Goal: Transaction & Acquisition: Book appointment/travel/reservation

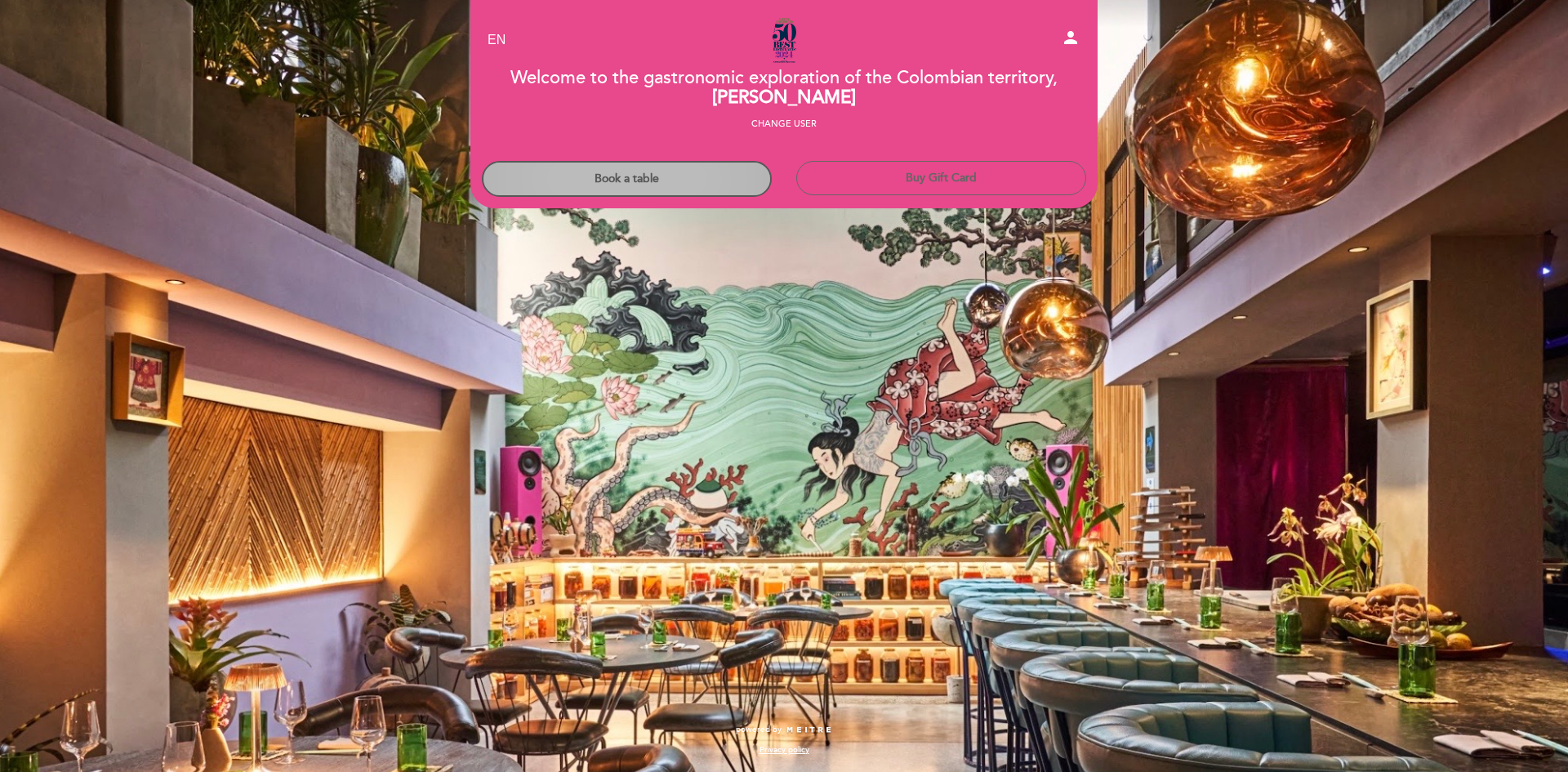
click at [657, 172] on button "Book a table" at bounding box center [626, 178] width 290 height 36
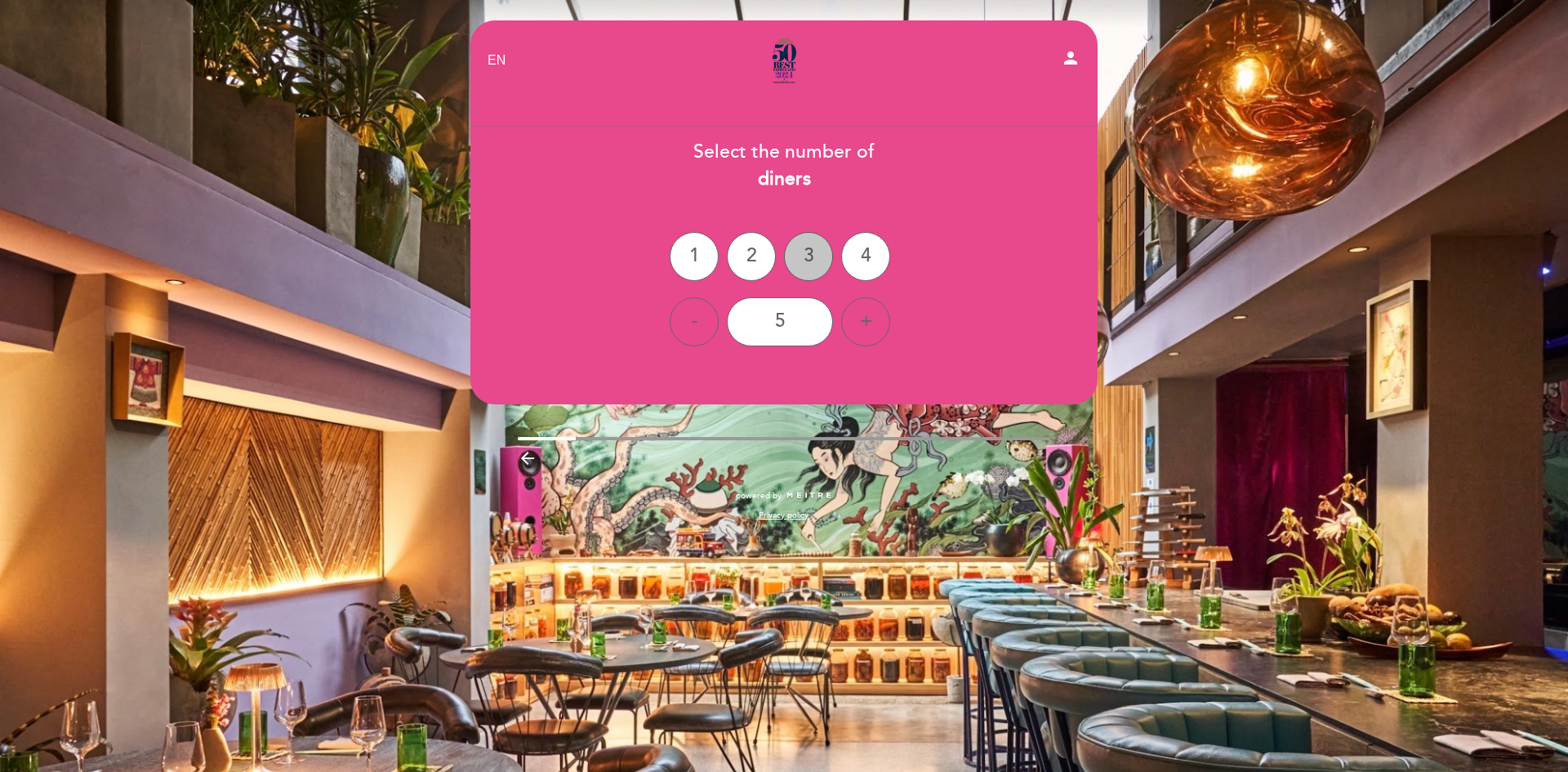
click at [816, 252] on div "3" at bounding box center [809, 257] width 49 height 49
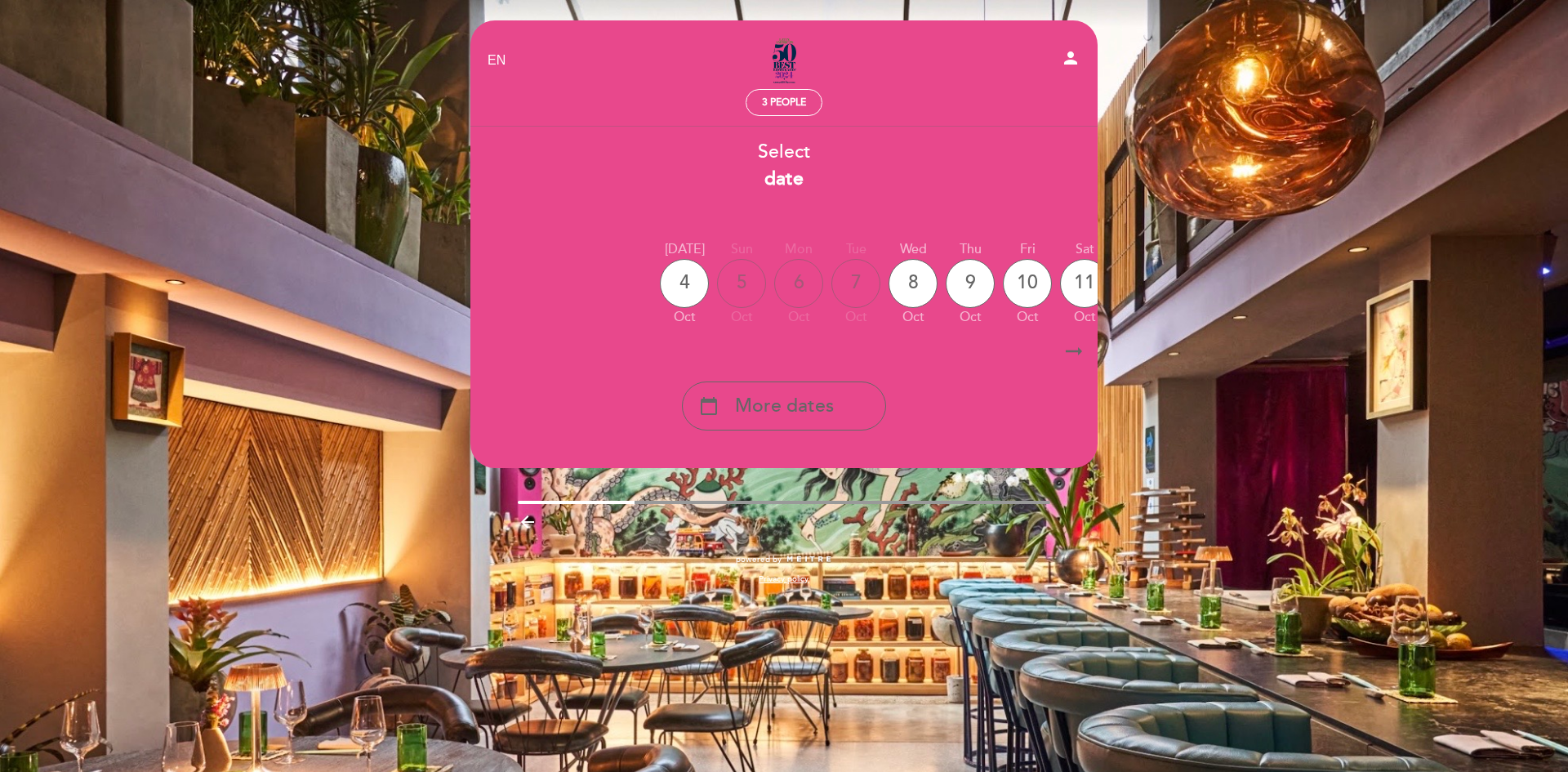
click at [1084, 345] on icon "arrow_right_alt" at bounding box center [1073, 351] width 25 height 35
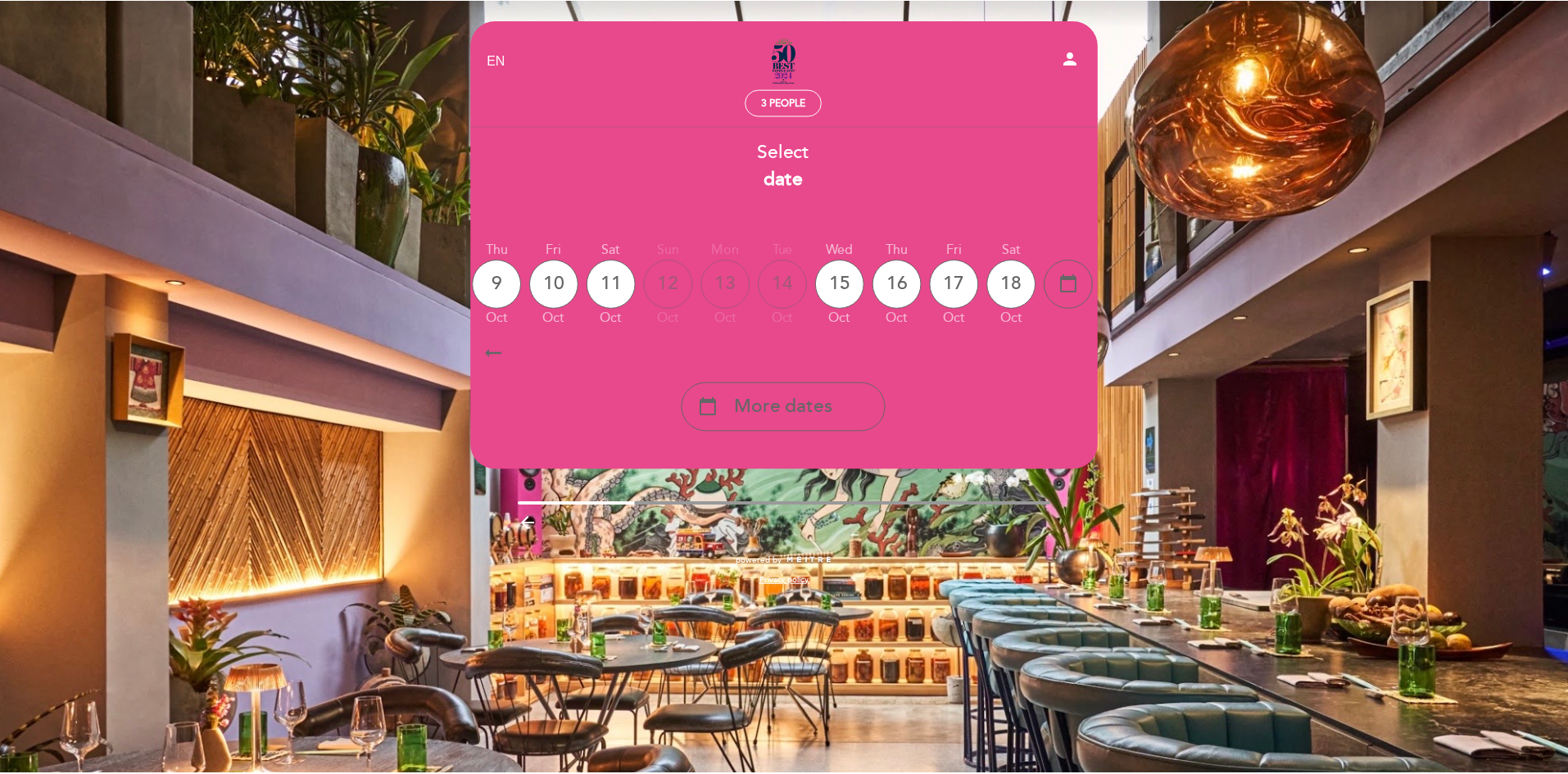
scroll to position [0, 478]
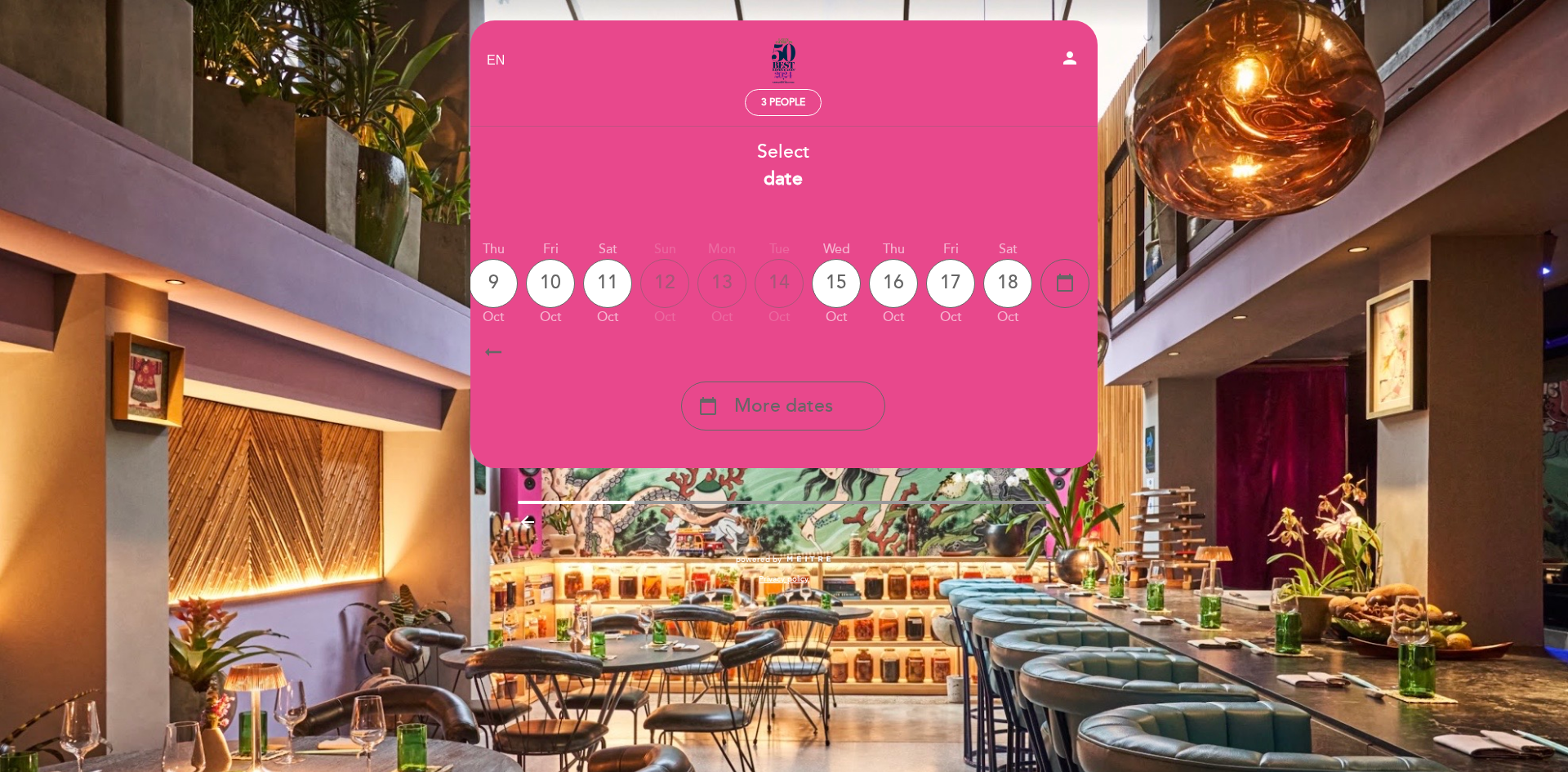
click at [1084, 345] on icon "arrow_right_alt" at bounding box center [1072, 351] width 25 height 35
click at [1064, 342] on icon "arrow_right_alt" at bounding box center [1072, 351] width 25 height 35
click at [728, 412] on div "calendar_today More dates" at bounding box center [783, 406] width 204 height 49
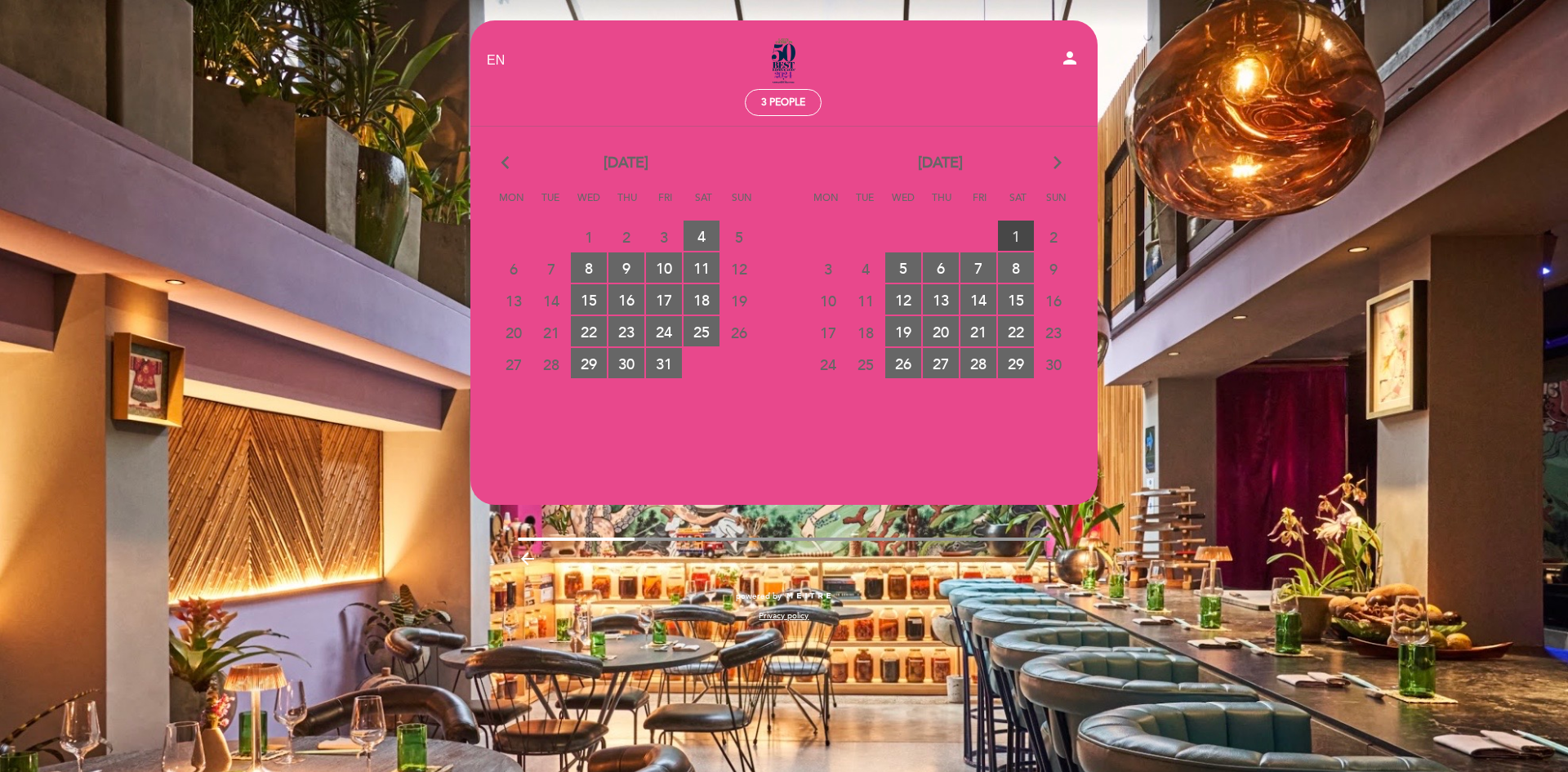
click at [1007, 235] on span "1 RESERVATIONS AVAILABLE" at bounding box center [1016, 235] width 36 height 30
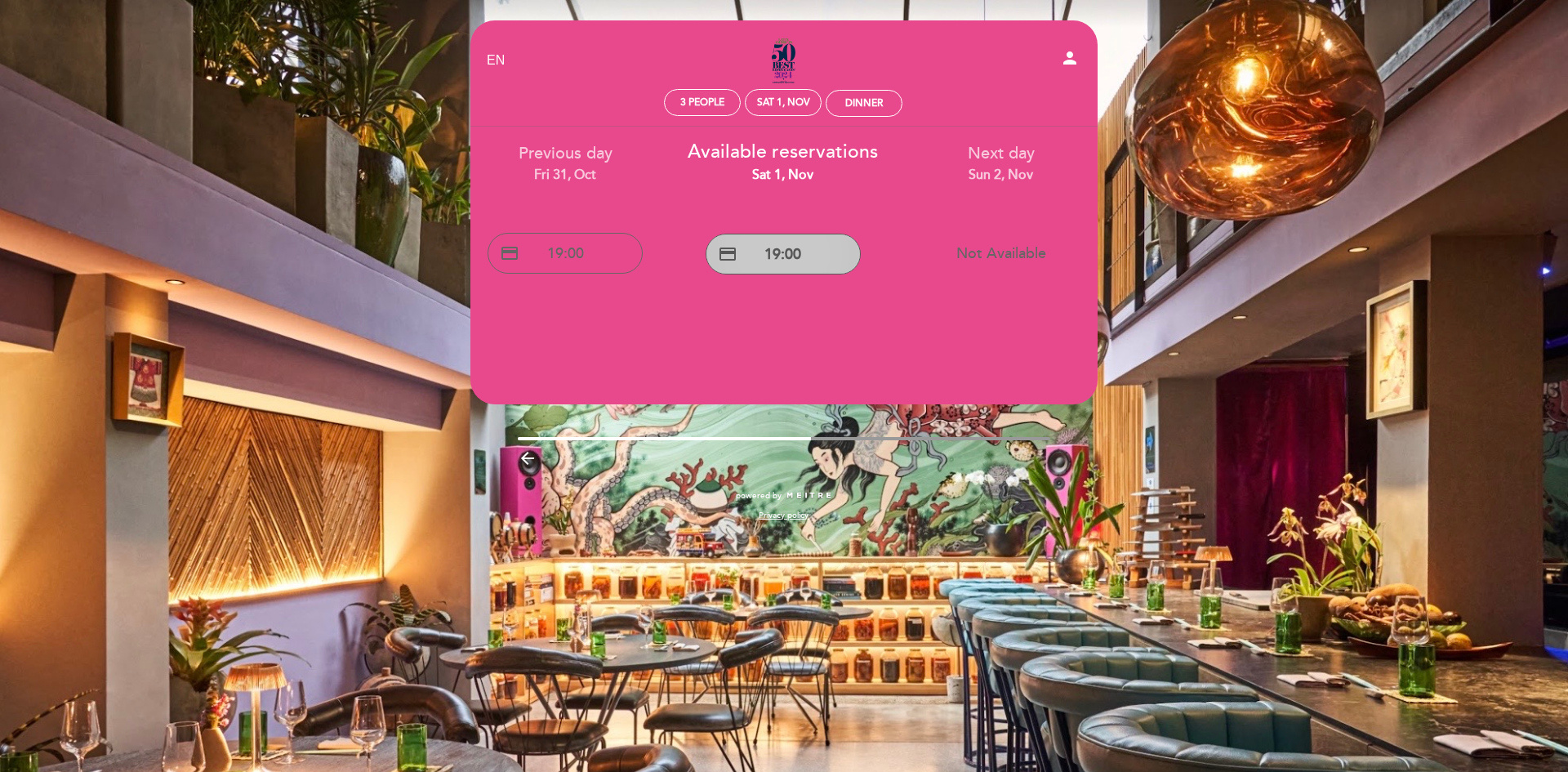
click at [784, 260] on button "credit_card 19:00" at bounding box center [784, 253] width 155 height 41
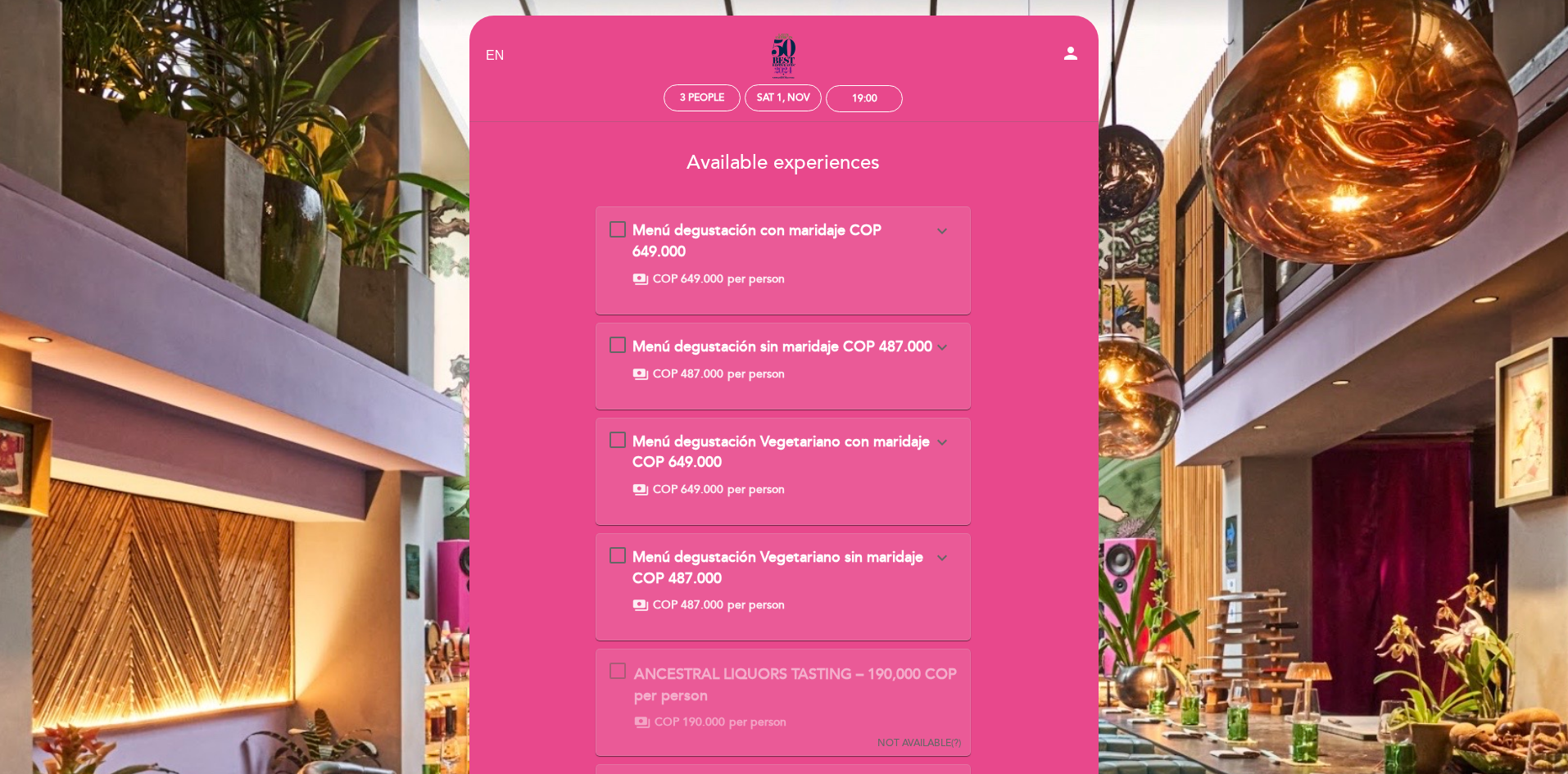
scroll to position [0, 0]
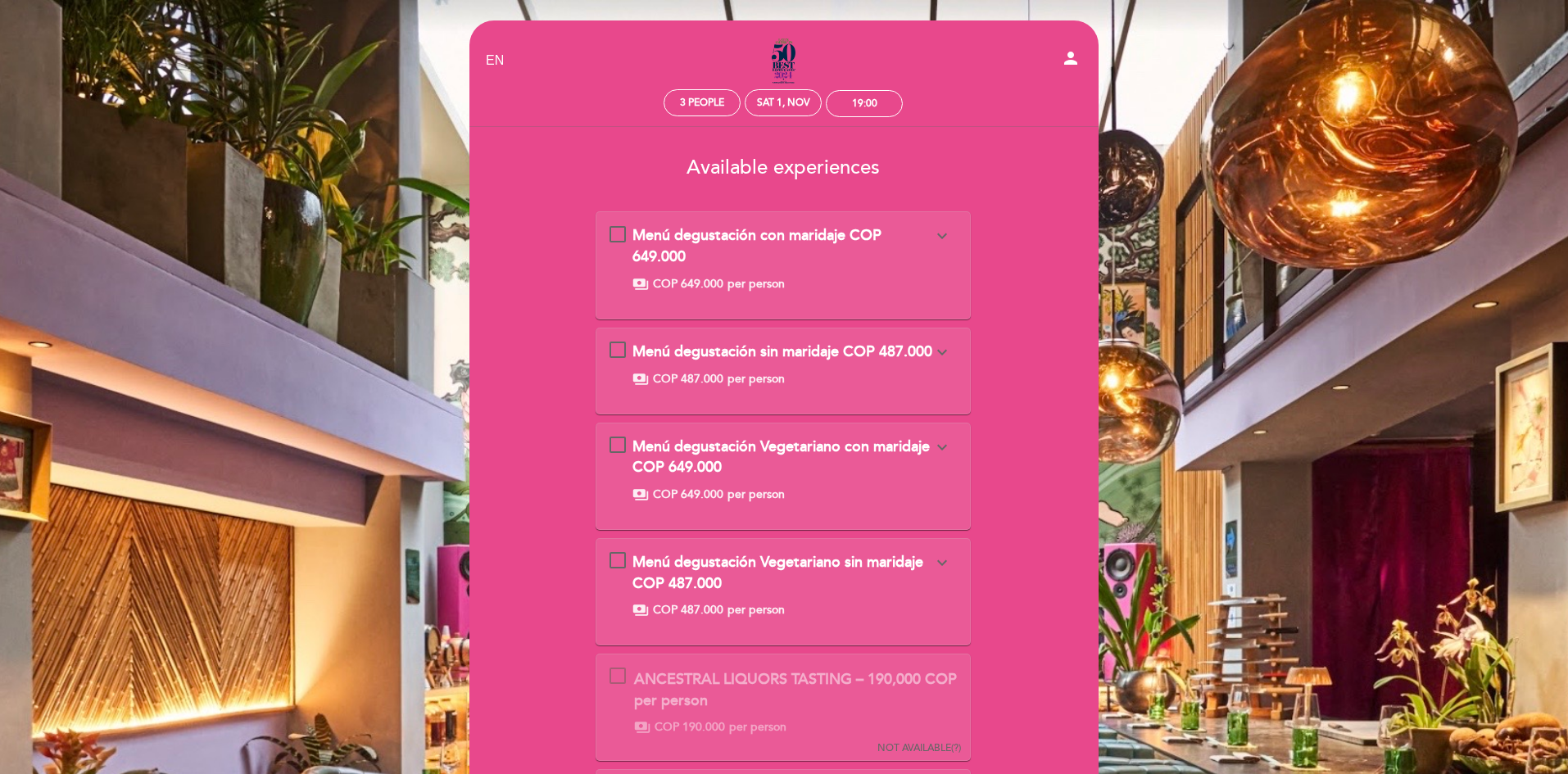
click at [624, 349] on div "Menú degustación sin maridaje COP 487.000 expand_more *Our menu includes: It is…" at bounding box center [784, 365] width 348 height 46
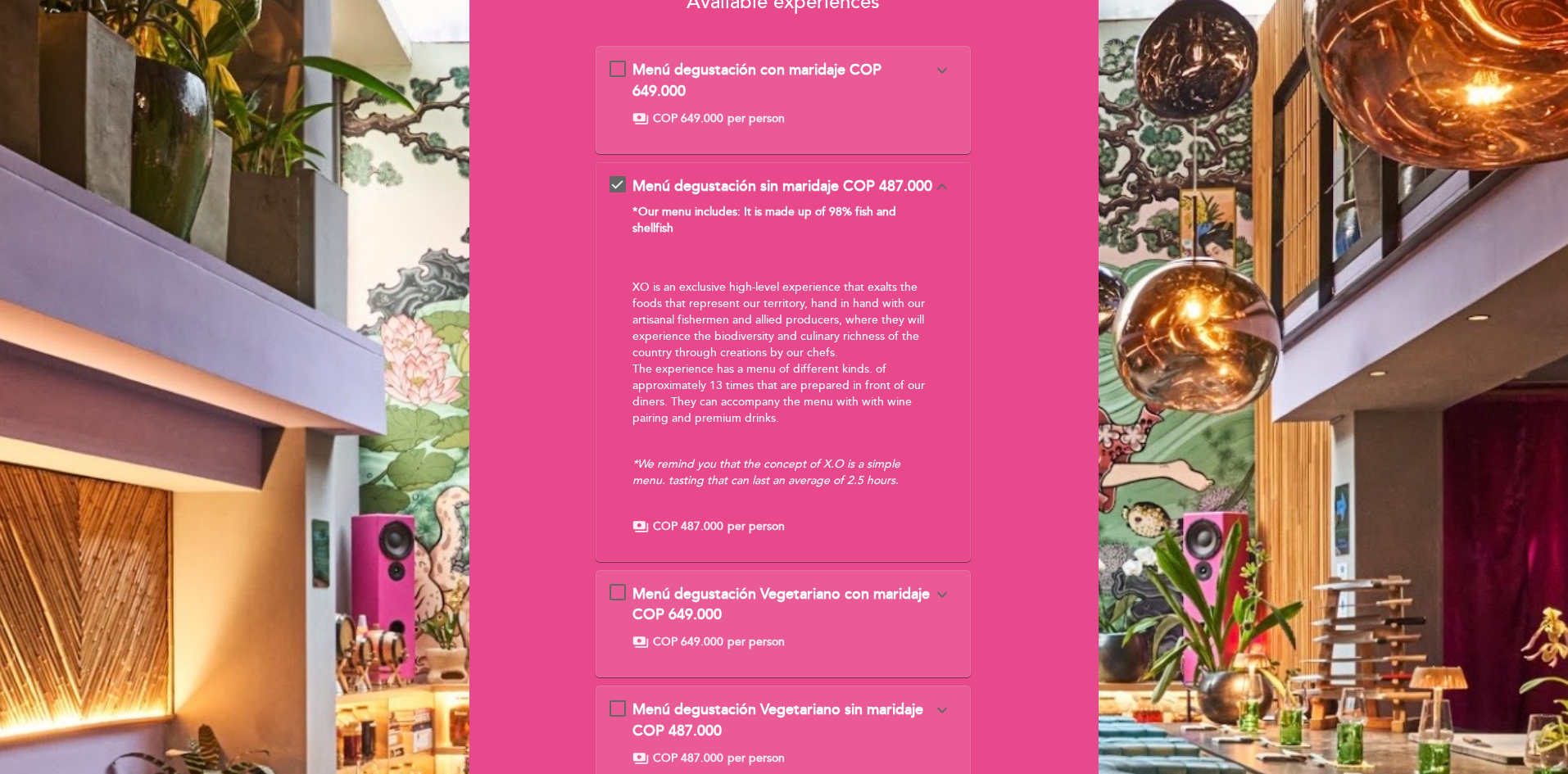
scroll to position [164, 0]
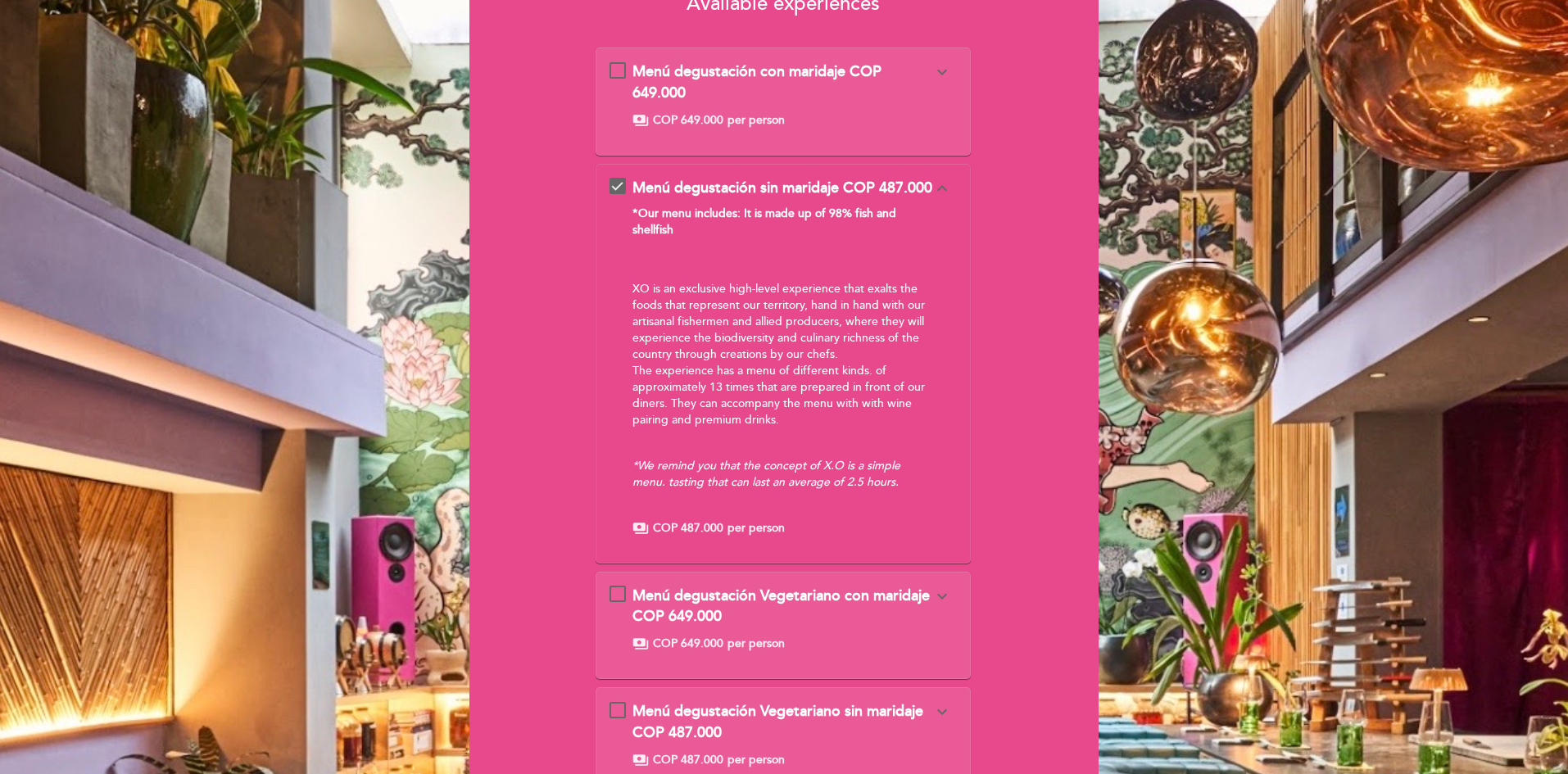
click at [847, 460] on div "*Our menu includes: It is made up of 98% fish and shellfish XO is an exclusive …" at bounding box center [783, 356] width 301 height 302
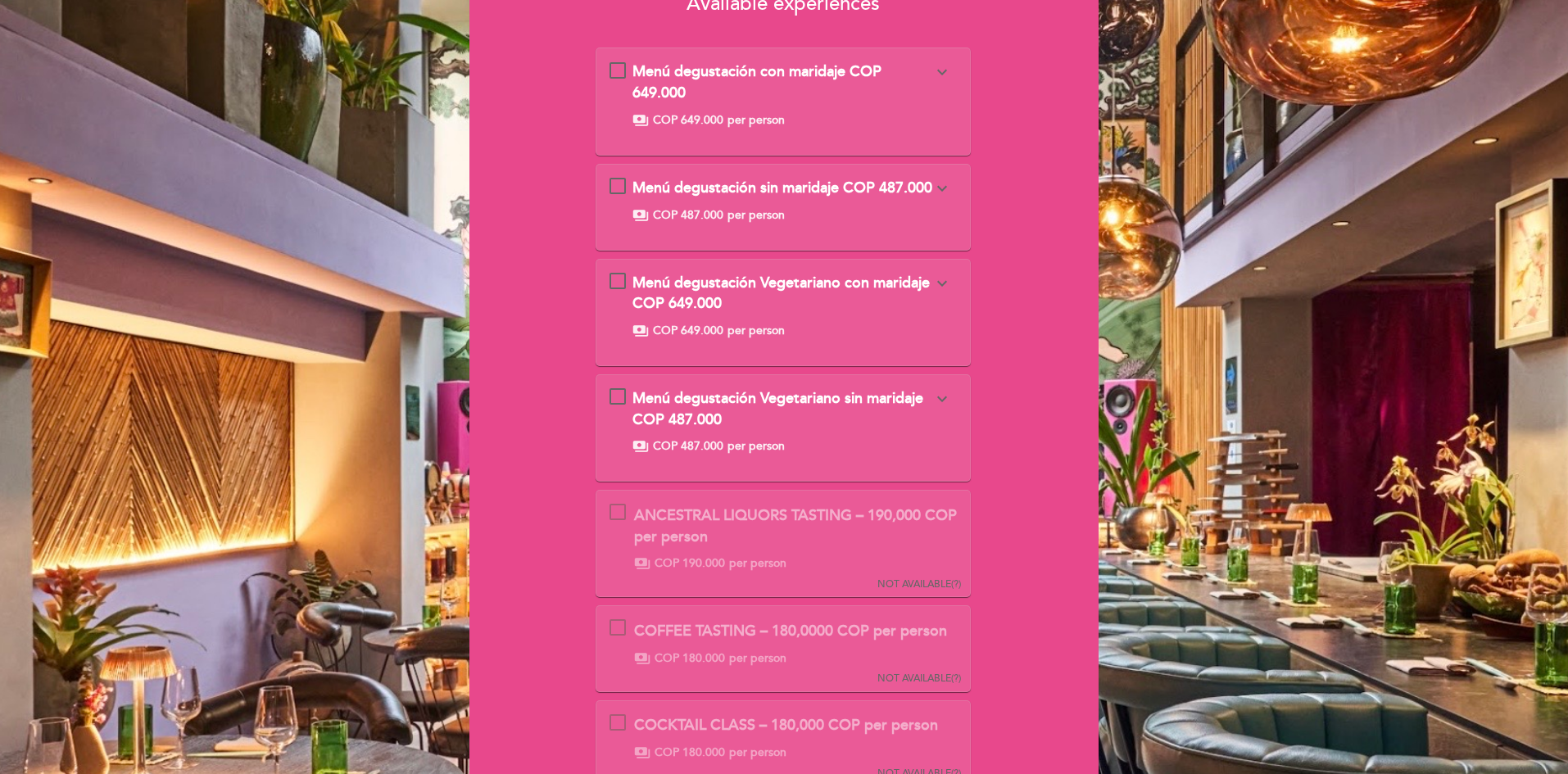
click at [661, 160] on div "Menú degustación con maridaje COP 649.000 expand_more *Our menu includes: It is…" at bounding box center [783, 452] width 376 height 809
click at [661, 184] on span "Menú degustación sin maridaje COP 487.000" at bounding box center [782, 188] width 300 height 18
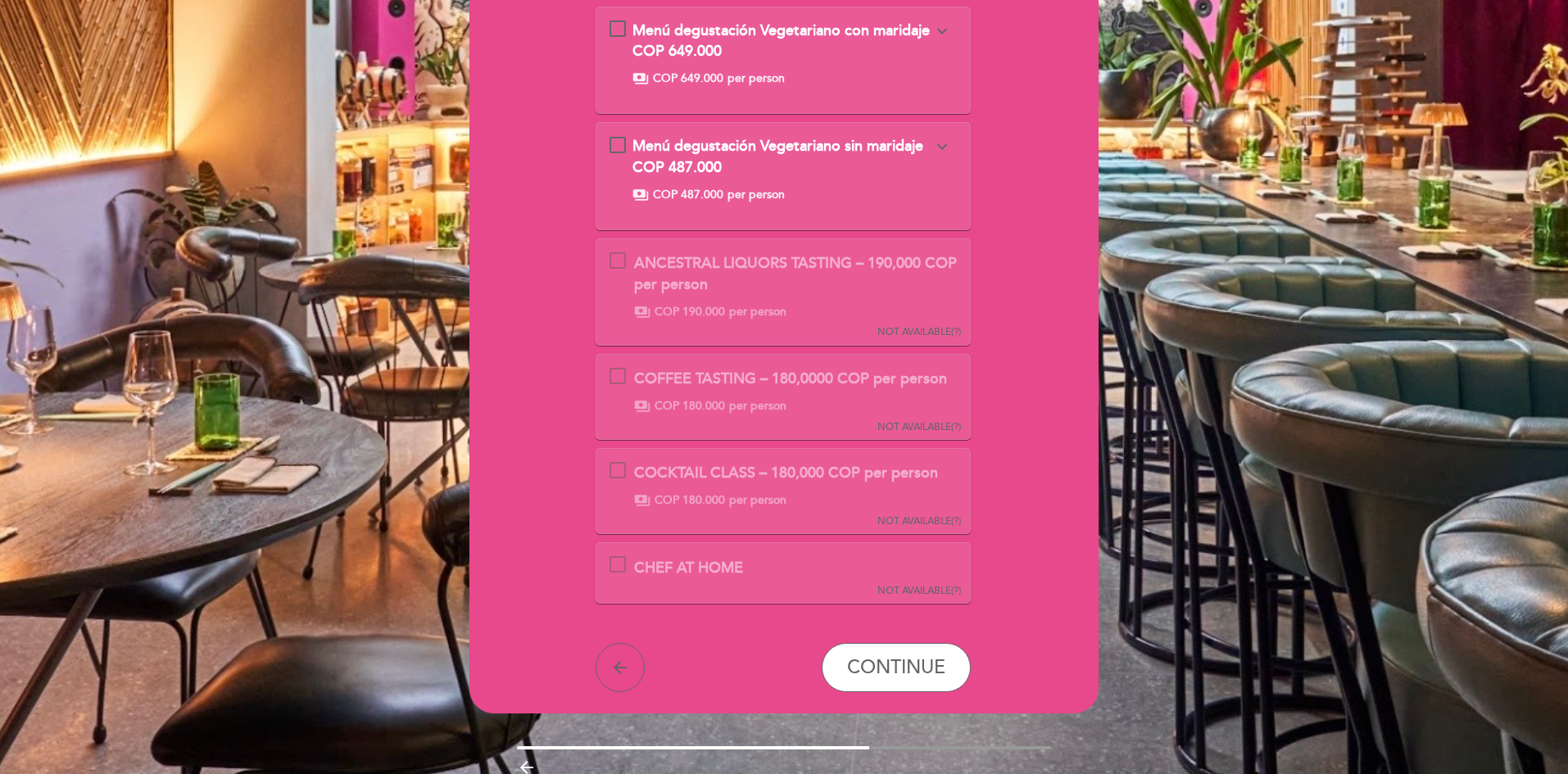
scroll to position [824, 0]
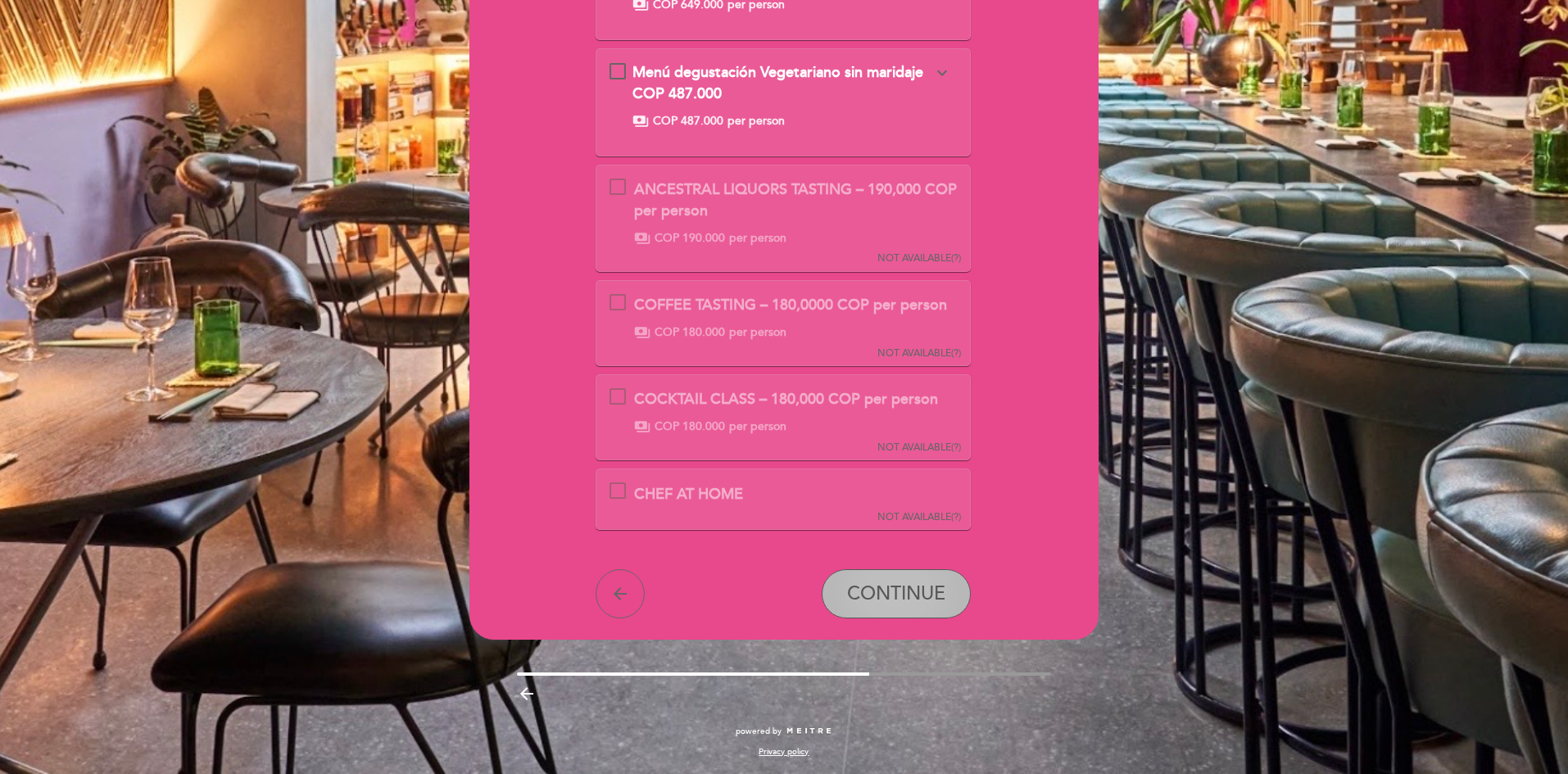
click at [888, 603] on span "CONTINUE" at bounding box center [896, 594] width 98 height 23
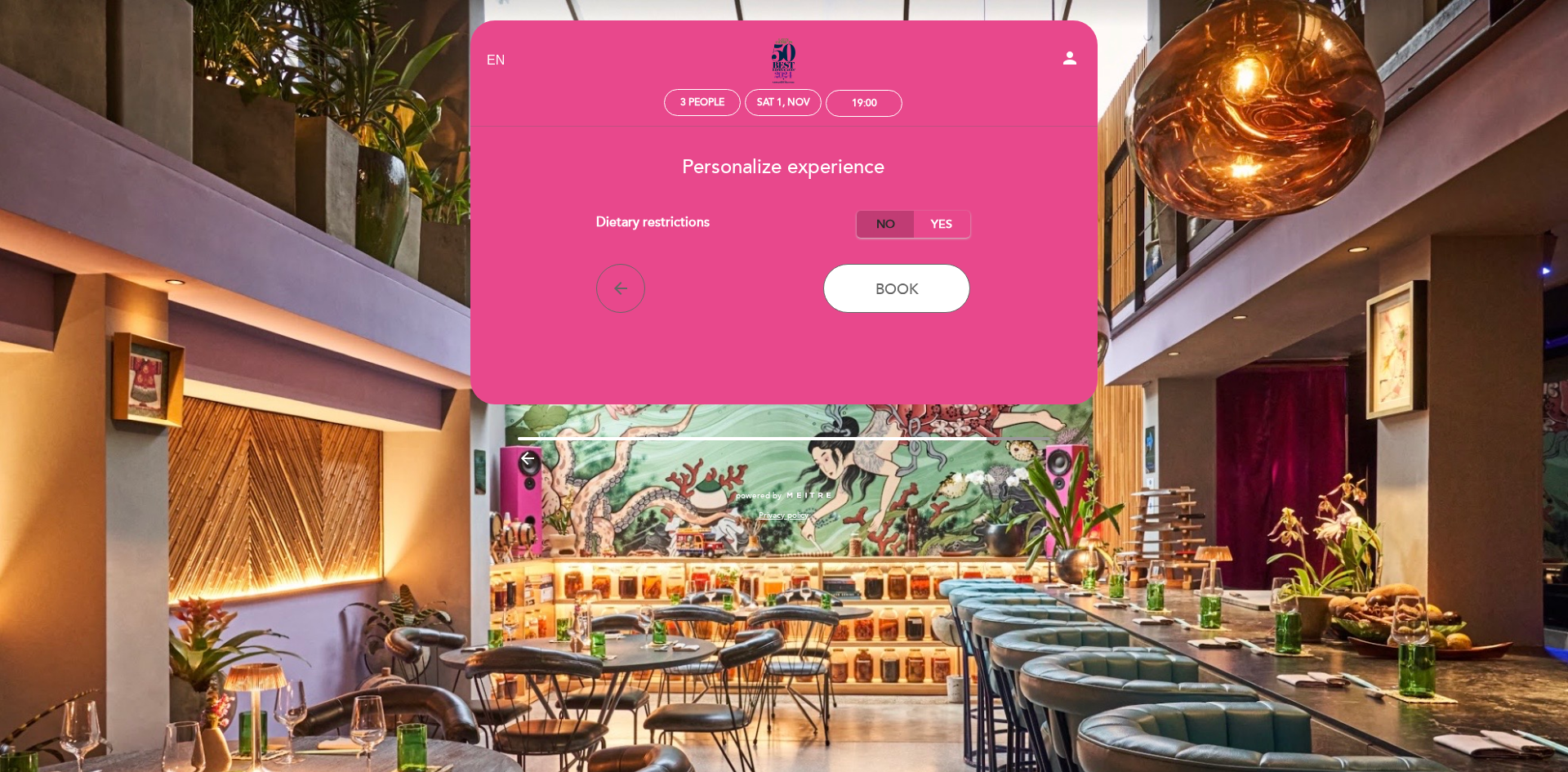
click at [886, 220] on label "No" at bounding box center [885, 223] width 58 height 27
click at [892, 289] on span "Book" at bounding box center [897, 289] width 43 height 18
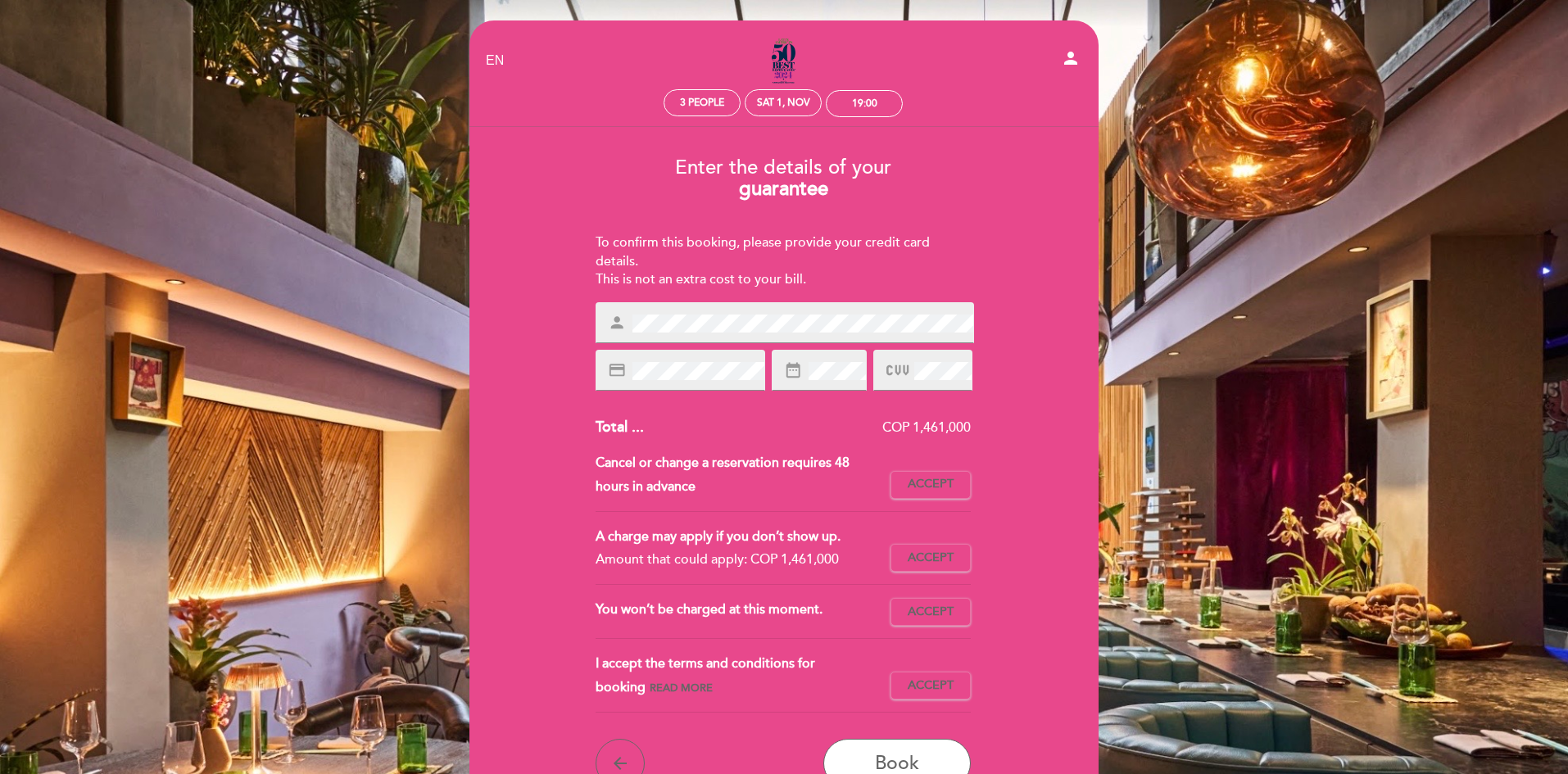
click at [998, 335] on div "Enter the details of your guarantee To confirm this booking, please provide you…" at bounding box center [782, 466] width 606 height 644
